Goal: Information Seeking & Learning: Learn about a topic

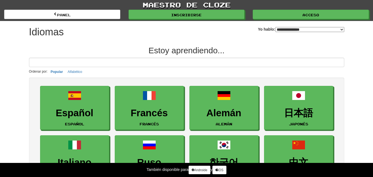
select select "*******"
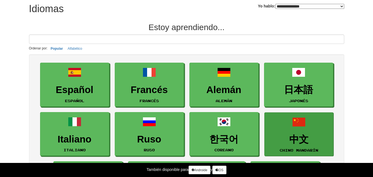
scroll to position [28, 0]
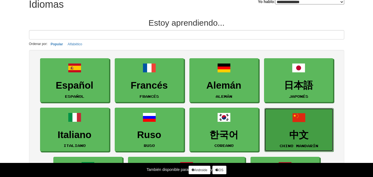
click at [295, 127] on link "中文 chino mandarín" at bounding box center [298, 130] width 69 height 44
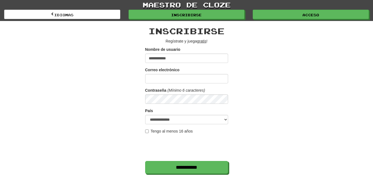
type input "**********"
click at [198, 74] on div "Correo electrónico" at bounding box center [186, 75] width 83 height 16
click at [198, 78] on input "Correo electrónico" at bounding box center [186, 78] width 83 height 9
type input "**********"
click at [225, 119] on select "**********" at bounding box center [186, 119] width 83 height 9
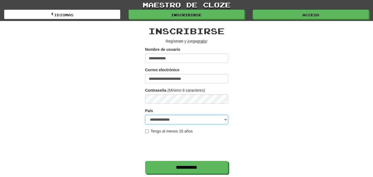
select select "**"
click at [145, 115] on select "**********" at bounding box center [186, 119] width 83 height 9
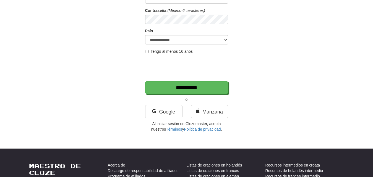
scroll to position [83, 0]
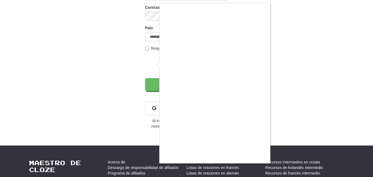
click at [311, 89] on div at bounding box center [186, 88] width 373 height 177
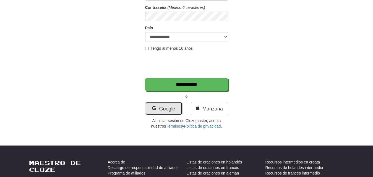
click at [164, 108] on font "Google" at bounding box center [167, 109] width 16 height 6
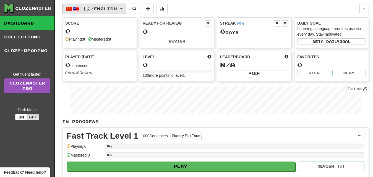
click at [123, 8] on span "button" at bounding box center [121, 8] width 2 height 1
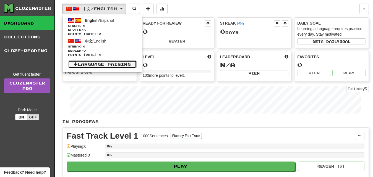
click at [131, 65] on link "Language Pairing" at bounding box center [102, 65] width 69 height 8
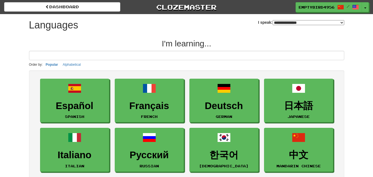
select select "*******"
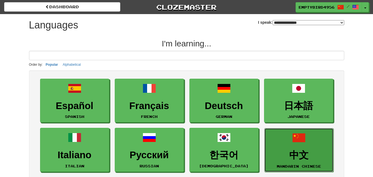
click at [300, 148] on link "中文 Mandarin Chinese" at bounding box center [298, 150] width 69 height 44
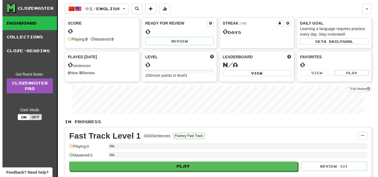
scroll to position [28, 0]
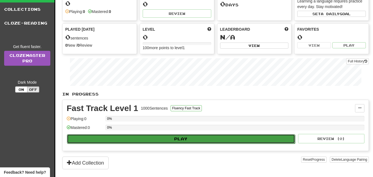
click at [188, 139] on button "Play" at bounding box center [181, 138] width 228 height 9
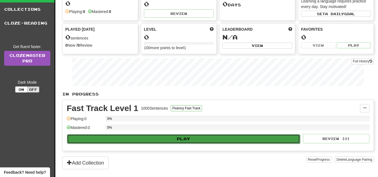
select select "**"
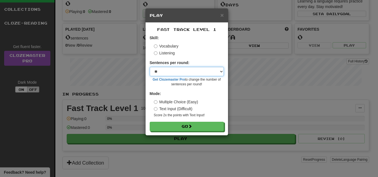
click at [220, 71] on select "* ** ** ** ** ** *** ********" at bounding box center [187, 71] width 74 height 9
click at [207, 42] on div "Skill: Vocabulary Listening" at bounding box center [187, 45] width 74 height 21
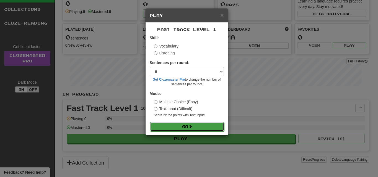
click at [190, 127] on span at bounding box center [190, 127] width 4 height 4
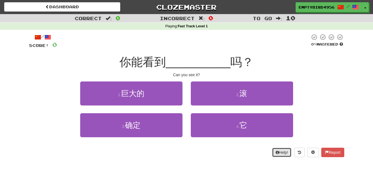
click at [277, 153] on button "Help!" at bounding box center [282, 152] width 20 height 9
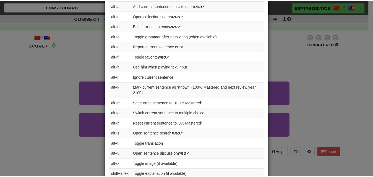
scroll to position [230, 0]
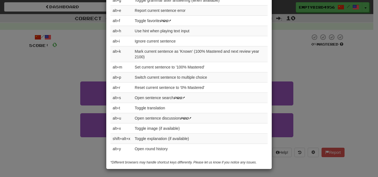
click at [318, 73] on div "× Help Complete the sentence with the correct missing word! 👉 Run Tutorial 👈 Po…" at bounding box center [189, 88] width 378 height 177
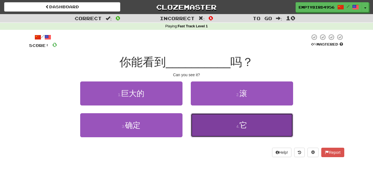
click at [243, 125] on span "它" at bounding box center [244, 125] width 8 height 9
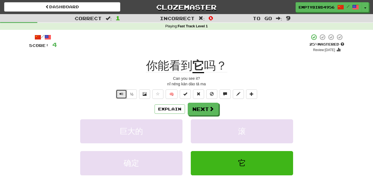
click at [121, 95] on span "Text-to-speech controls" at bounding box center [121, 94] width 4 height 4
click at [202, 109] on button "Next" at bounding box center [203, 109] width 31 height 13
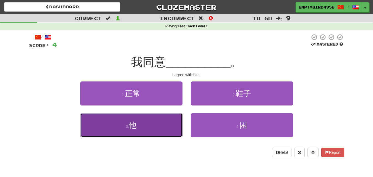
click at [145, 124] on button "3 . 他" at bounding box center [131, 125] width 102 height 24
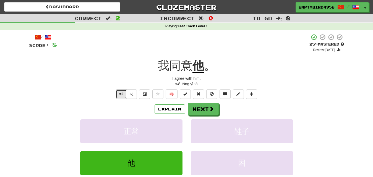
click at [122, 95] on span "Text-to-speech controls" at bounding box center [121, 94] width 4 height 4
click at [202, 107] on button "Next" at bounding box center [203, 109] width 31 height 13
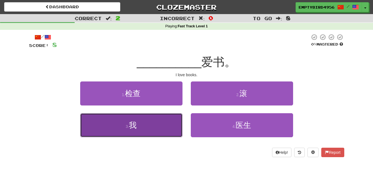
click at [135, 123] on span "我" at bounding box center [133, 125] width 8 height 9
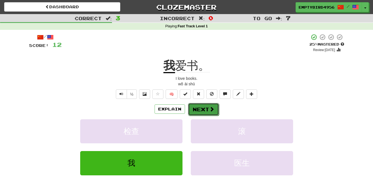
click at [204, 109] on button "Next" at bounding box center [203, 109] width 31 height 13
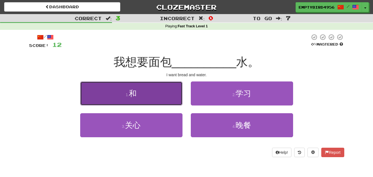
click at [145, 93] on button "1 . 和" at bounding box center [131, 94] width 102 height 24
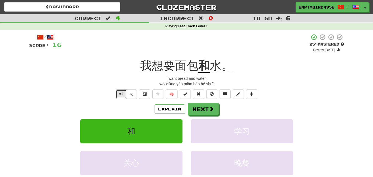
click at [122, 93] on span "Text-to-speech controls" at bounding box center [121, 94] width 4 height 4
click at [198, 107] on button "Next" at bounding box center [203, 109] width 31 height 13
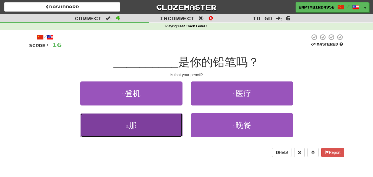
click at [136, 124] on span "那" at bounding box center [133, 125] width 8 height 9
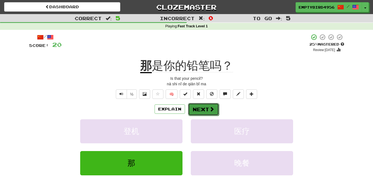
click at [207, 106] on button "Next" at bounding box center [203, 109] width 31 height 13
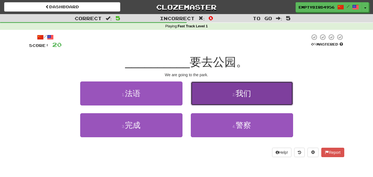
click at [254, 94] on button "2 . 我们" at bounding box center [242, 94] width 102 height 24
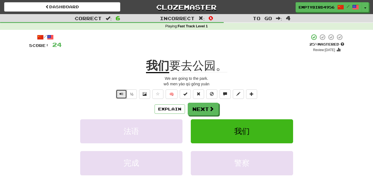
click at [119, 94] on span "Text-to-speech controls" at bounding box center [121, 94] width 4 height 4
click at [201, 110] on button "Next" at bounding box center [203, 109] width 31 height 13
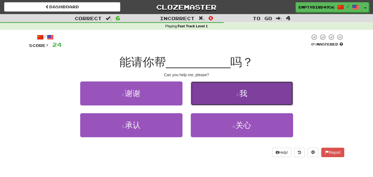
click at [242, 94] on span "我" at bounding box center [244, 93] width 8 height 9
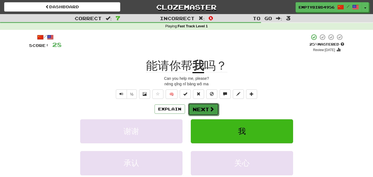
click at [206, 107] on button "Next" at bounding box center [203, 109] width 31 height 13
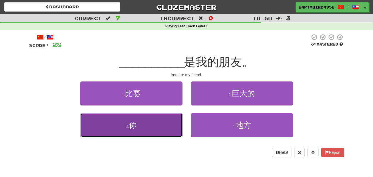
click at [156, 121] on button "3 . 你" at bounding box center [131, 125] width 102 height 24
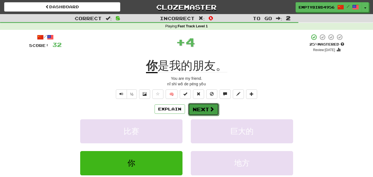
click at [206, 111] on button "Next" at bounding box center [203, 109] width 31 height 13
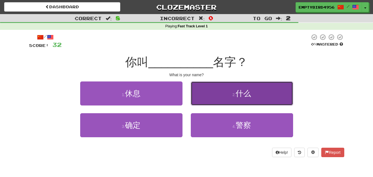
click at [242, 93] on span "什么" at bounding box center [243, 93] width 15 height 9
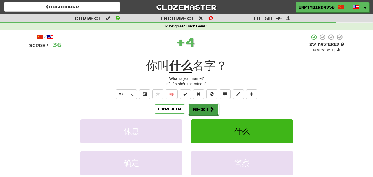
click at [203, 109] on button "Next" at bounding box center [203, 109] width 31 height 13
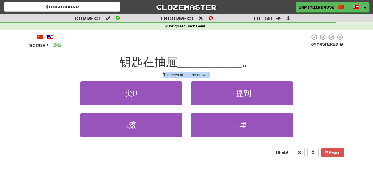
drag, startPoint x: 163, startPoint y: 74, endPoint x: 213, endPoint y: 74, distance: 49.8
click at [213, 74] on div "The keys are in the drawer." at bounding box center [186, 75] width 315 height 6
copy div "The keys are in the drawer."
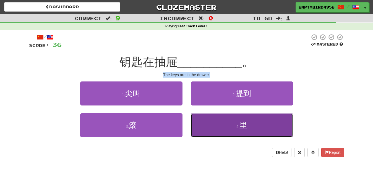
click at [239, 122] on button "4 . 里" at bounding box center [242, 125] width 102 height 24
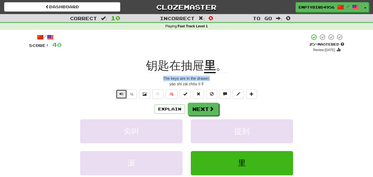
click at [116, 95] on button "Text-to-speech controls" at bounding box center [121, 94] width 11 height 9
click at [105, 59] on div "钥匙在抽屉 里 。" at bounding box center [186, 65] width 315 height 15
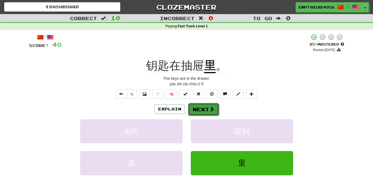
click at [199, 110] on button "Next" at bounding box center [203, 109] width 31 height 13
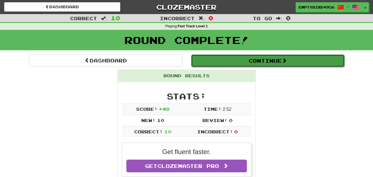
click at [264, 61] on button "Continue" at bounding box center [267, 60] width 153 height 13
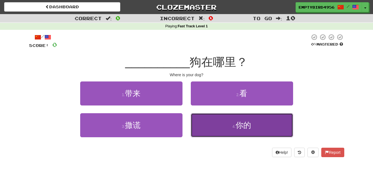
click at [241, 129] on span "你的" at bounding box center [243, 125] width 15 height 9
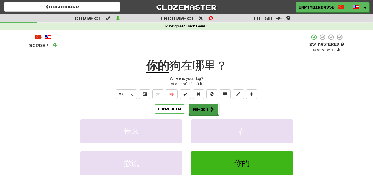
click at [200, 109] on button "Next" at bounding box center [203, 109] width 31 height 13
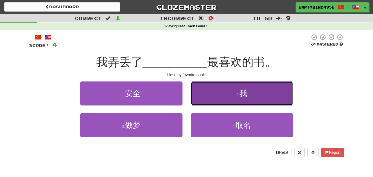
click at [247, 99] on button "2 . 我" at bounding box center [242, 94] width 102 height 24
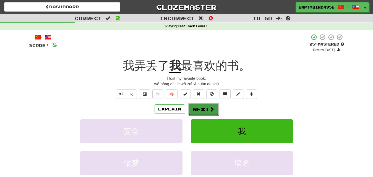
click at [207, 108] on button "Next" at bounding box center [203, 109] width 31 height 13
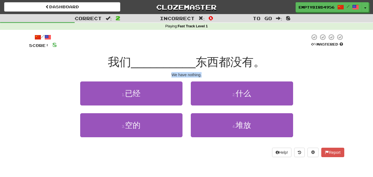
drag, startPoint x: 172, startPoint y: 75, endPoint x: 206, endPoint y: 74, distance: 33.8
click at [206, 74] on div "We have nothing." at bounding box center [186, 75] width 315 height 6
copy div "We have nothing."
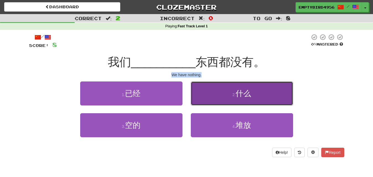
click at [254, 95] on button "2 . 什么" at bounding box center [242, 94] width 102 height 24
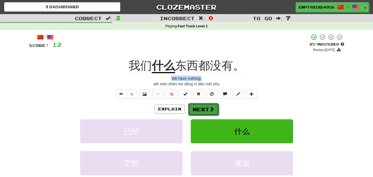
click at [209, 107] on span at bounding box center [211, 109] width 5 height 5
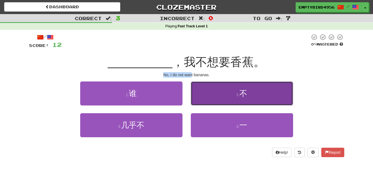
click at [243, 95] on span "不" at bounding box center [244, 93] width 8 height 9
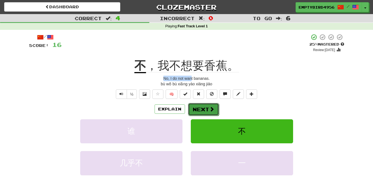
click at [199, 109] on button "Next" at bounding box center [203, 109] width 31 height 13
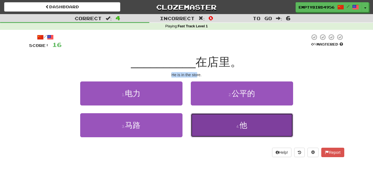
click at [244, 123] on span "他" at bounding box center [244, 125] width 8 height 9
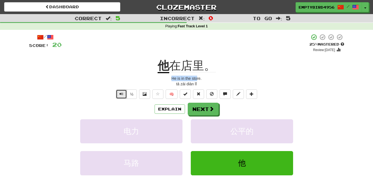
click at [120, 98] on button "Text-to-speech controls" at bounding box center [121, 94] width 11 height 9
click at [202, 108] on button "Next" at bounding box center [203, 109] width 31 height 13
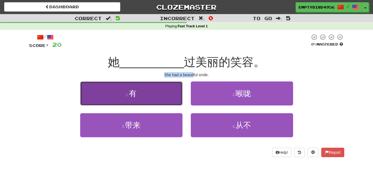
click at [155, 96] on button "1 . 有" at bounding box center [131, 94] width 102 height 24
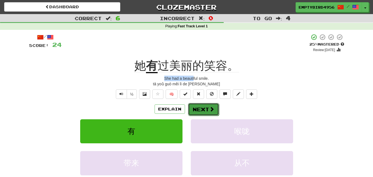
click at [206, 111] on button "Next" at bounding box center [203, 109] width 31 height 13
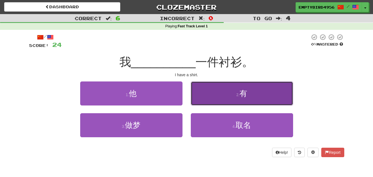
click at [265, 93] on button "2 . 有" at bounding box center [242, 94] width 102 height 24
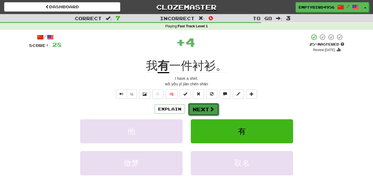
click at [207, 110] on button "Next" at bounding box center [203, 109] width 31 height 13
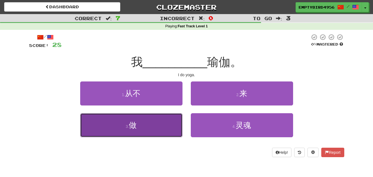
click at [137, 126] on span "做" at bounding box center [133, 125] width 8 height 9
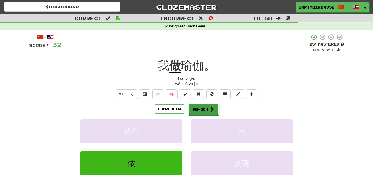
click at [207, 109] on button "Next" at bounding box center [203, 109] width 31 height 13
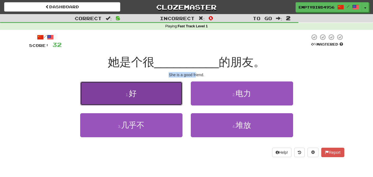
click at [136, 96] on span "好" at bounding box center [133, 93] width 8 height 9
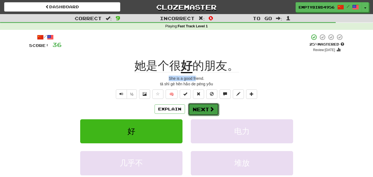
click at [201, 110] on button "Next" at bounding box center [203, 109] width 31 height 13
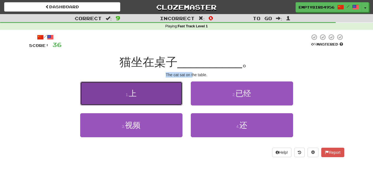
click at [130, 94] on span "上" at bounding box center [133, 93] width 8 height 9
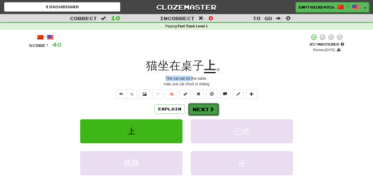
click at [206, 111] on button "Next" at bounding box center [203, 109] width 31 height 13
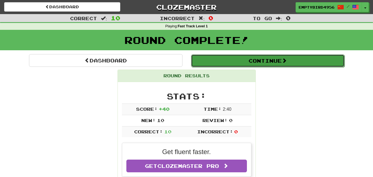
click at [258, 61] on button "Continue" at bounding box center [267, 60] width 153 height 13
